Goal: Task Accomplishment & Management: Use online tool/utility

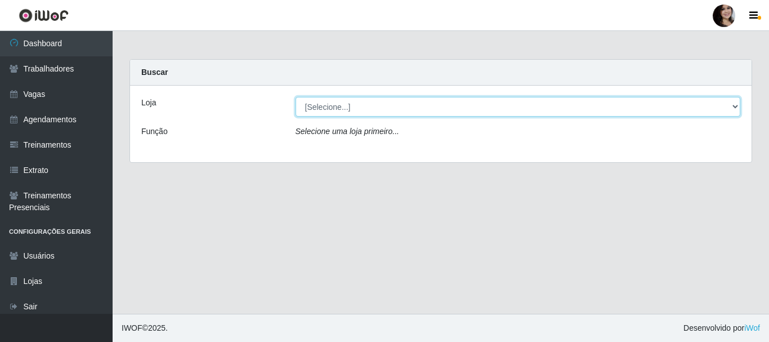
click at [733, 109] on select "[Selecione...] SuperFácil Atacado - [PERSON_NAME]" at bounding box center [517, 107] width 445 height 20
select select "399"
click at [295, 97] on select "[Selecione...] SuperFácil Atacado - [PERSON_NAME]" at bounding box center [517, 107] width 445 height 20
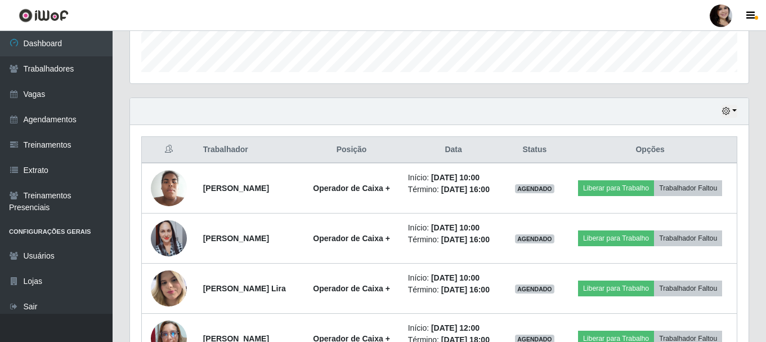
scroll to position [394, 0]
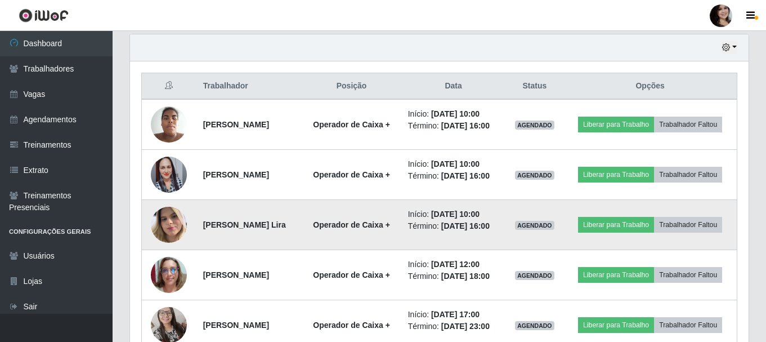
click at [169, 224] on img at bounding box center [169, 224] width 36 height 48
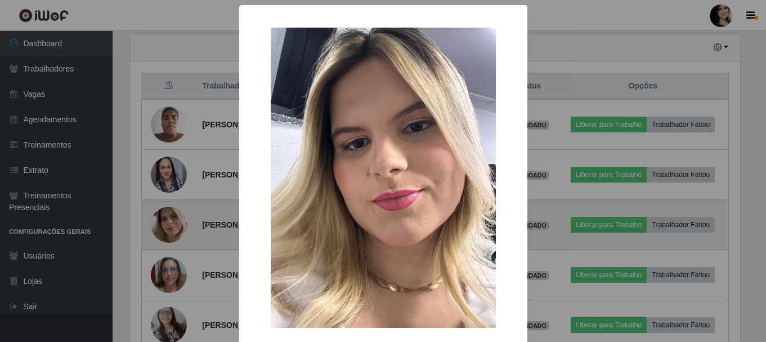
scroll to position [234, 613]
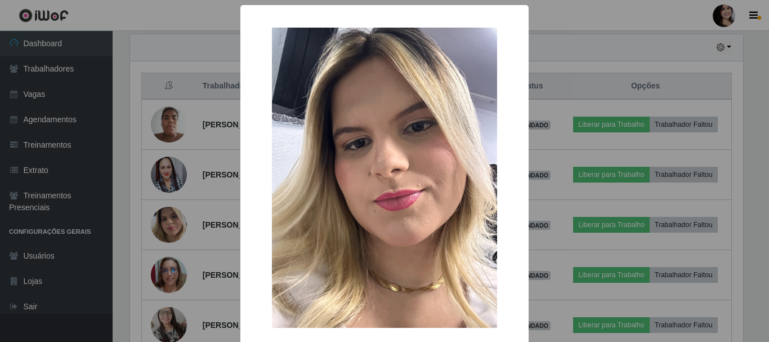
click at [335, 240] on img at bounding box center [384, 178] width 225 height 300
click at [162, 244] on div "× OK Cancel" at bounding box center [384, 171] width 769 height 342
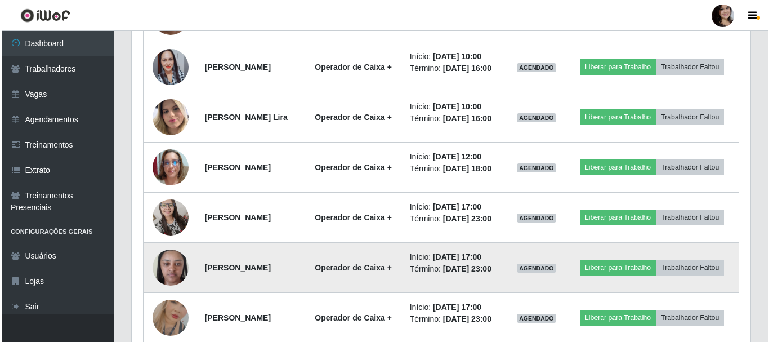
scroll to position [556, 0]
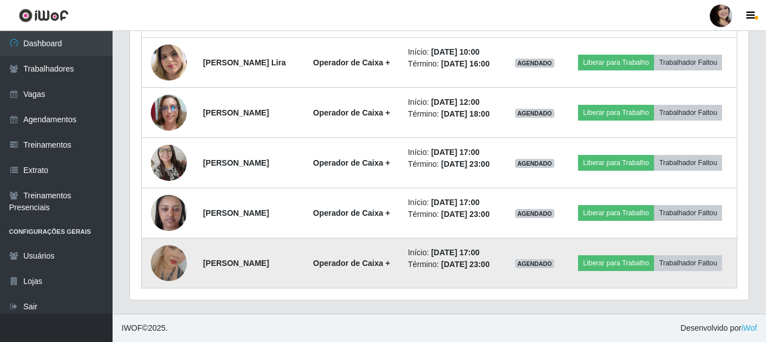
click at [160, 258] on img at bounding box center [169, 263] width 36 height 64
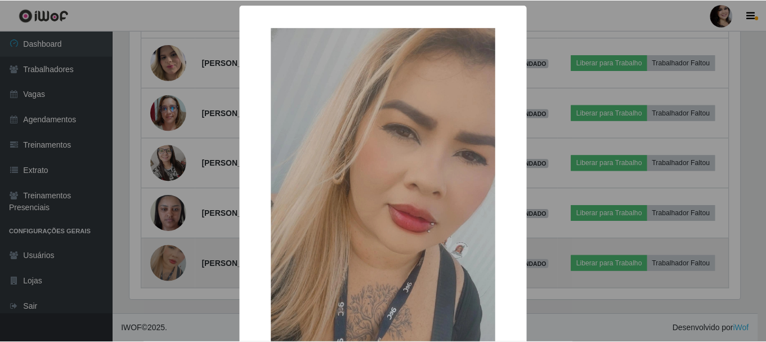
scroll to position [234, 613]
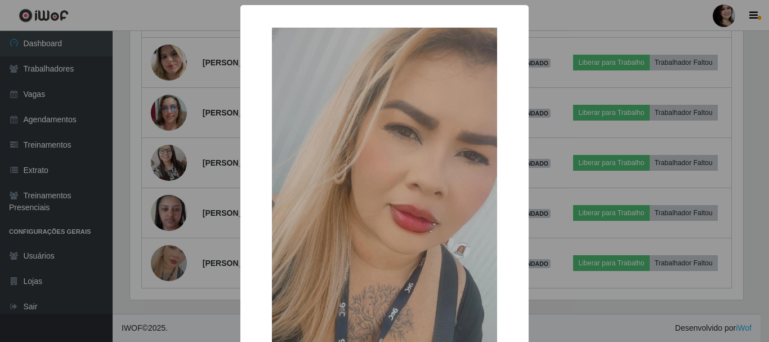
click at [207, 229] on div "× OK Cancel" at bounding box center [384, 171] width 769 height 342
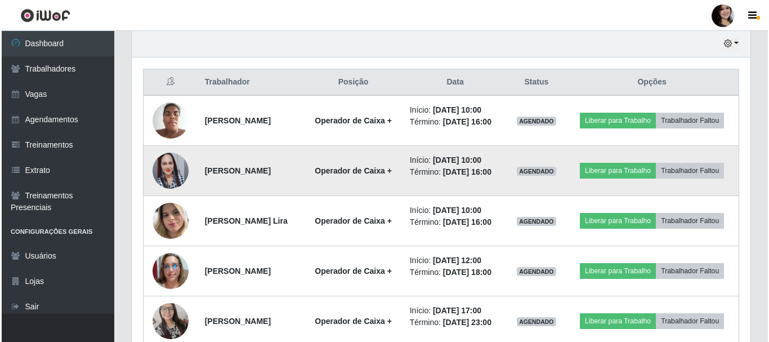
scroll to position [387, 0]
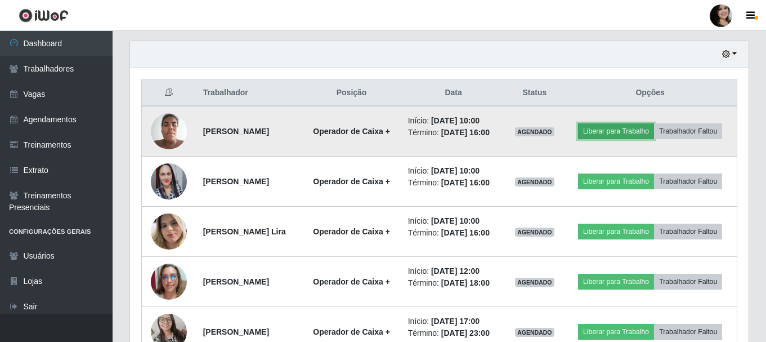
click at [640, 126] on button "Liberar para Trabalho" at bounding box center [616, 131] width 76 height 16
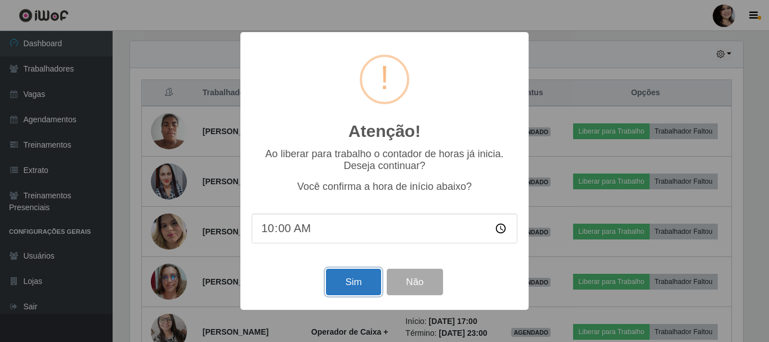
click at [354, 278] on button "Sim" at bounding box center [353, 281] width 55 height 26
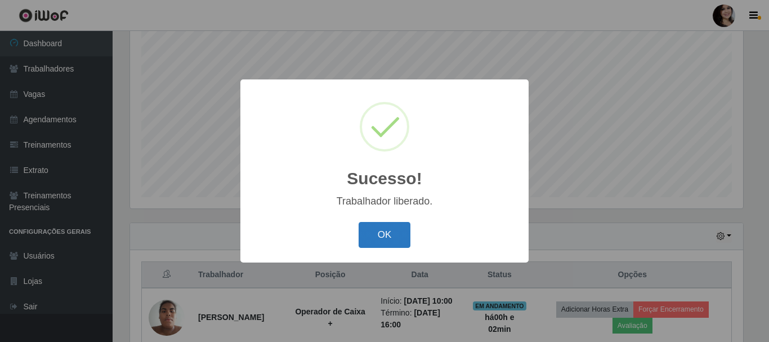
click at [400, 232] on button "OK" at bounding box center [385, 235] width 52 height 26
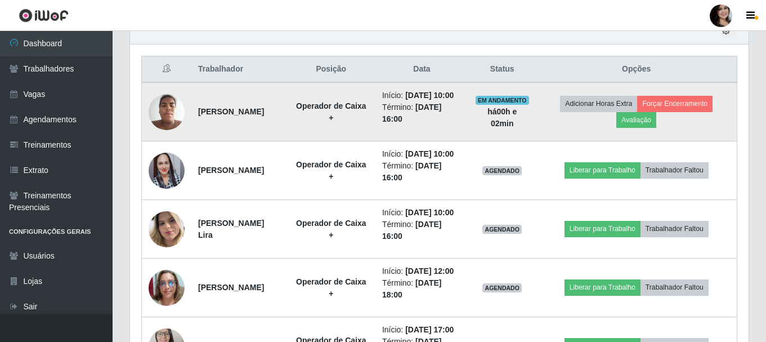
scroll to position [431, 0]
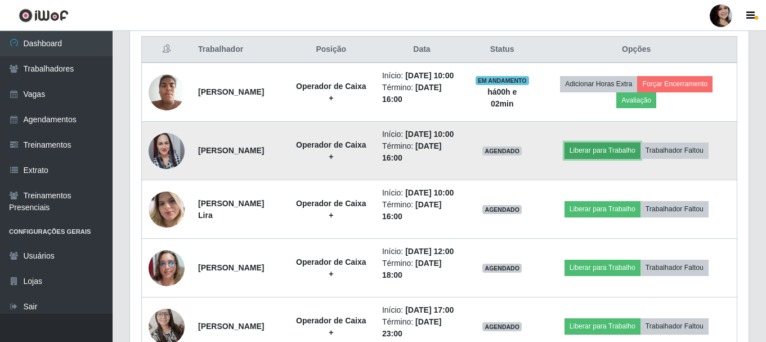
click at [607, 158] on button "Liberar para Trabalho" at bounding box center [603, 150] width 76 height 16
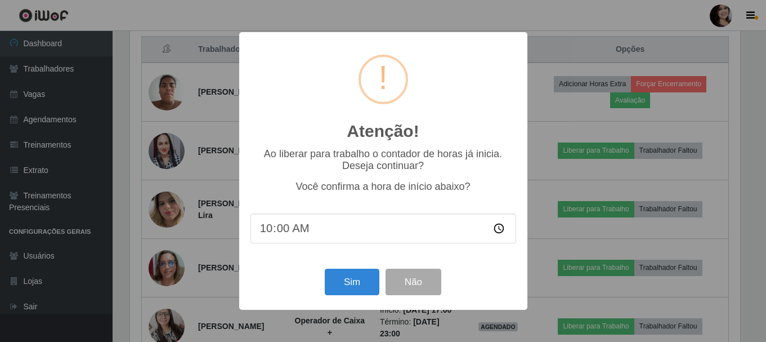
scroll to position [234, 613]
click at [356, 281] on button "Sim" at bounding box center [353, 281] width 55 height 26
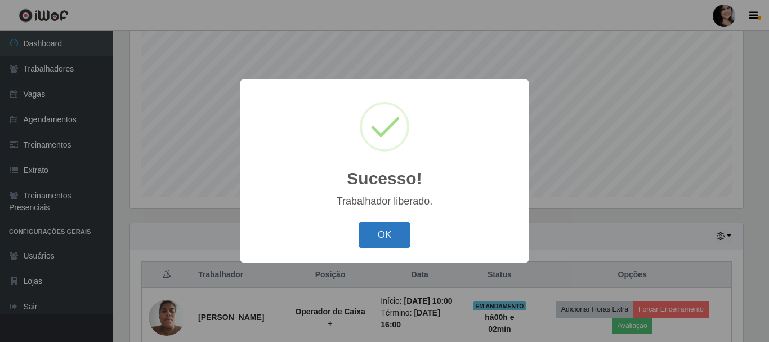
click at [383, 232] on button "OK" at bounding box center [385, 235] width 52 height 26
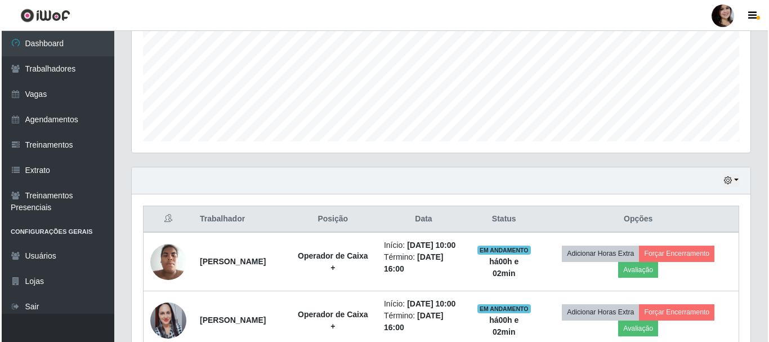
scroll to position [374, 0]
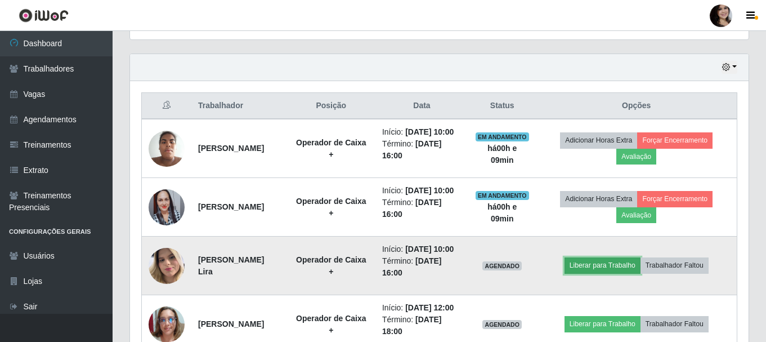
click at [615, 273] on button "Liberar para Trabalho" at bounding box center [603, 265] width 76 height 16
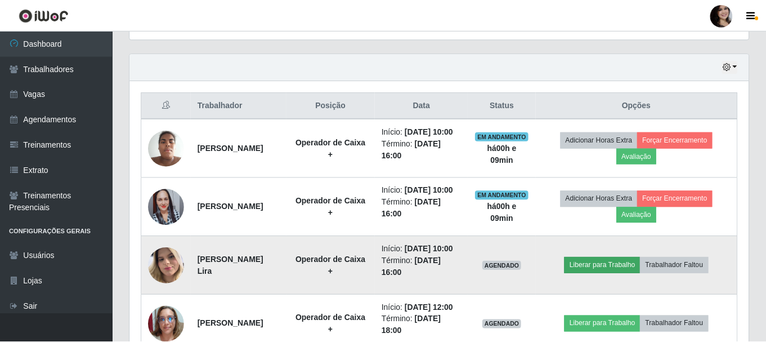
scroll to position [234, 613]
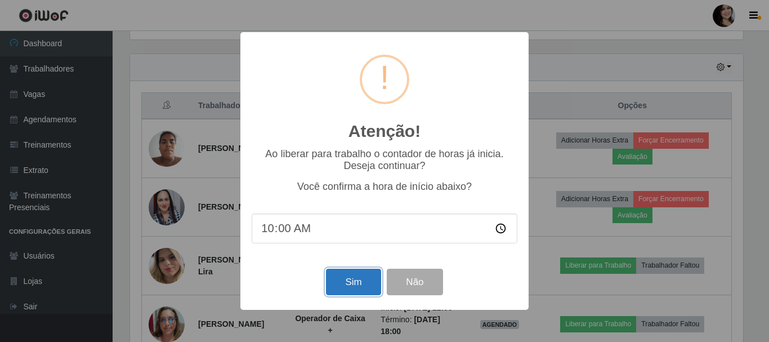
click at [356, 287] on button "Sim" at bounding box center [353, 281] width 55 height 26
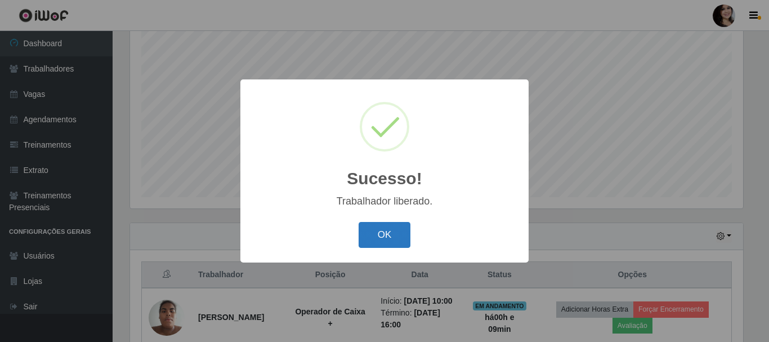
click at [373, 237] on button "OK" at bounding box center [385, 235] width 52 height 26
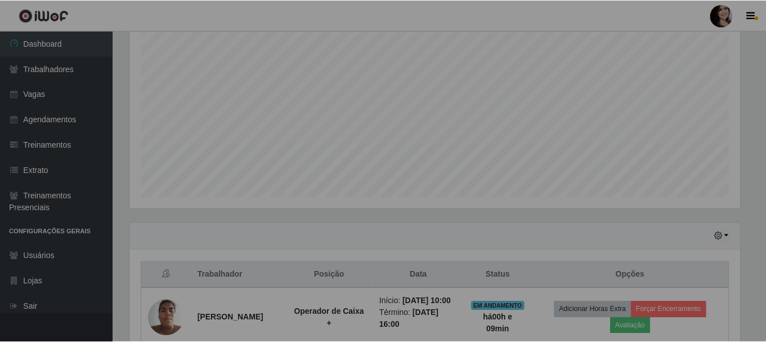
scroll to position [234, 619]
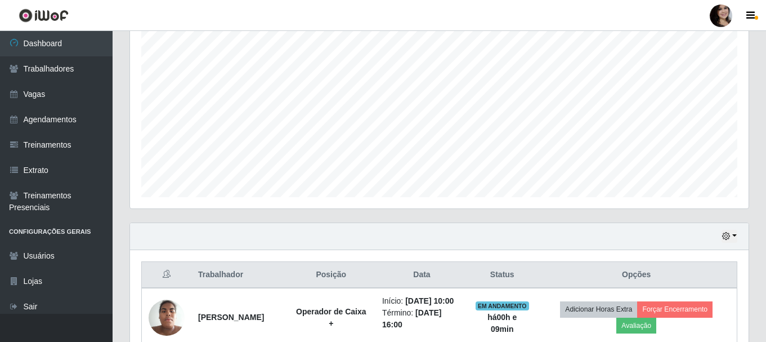
click at [340, 238] on div "Hoje 1 dia 3 dias 1 Semana Não encerrados" at bounding box center [439, 236] width 619 height 27
